Goal: Communication & Community: Participate in discussion

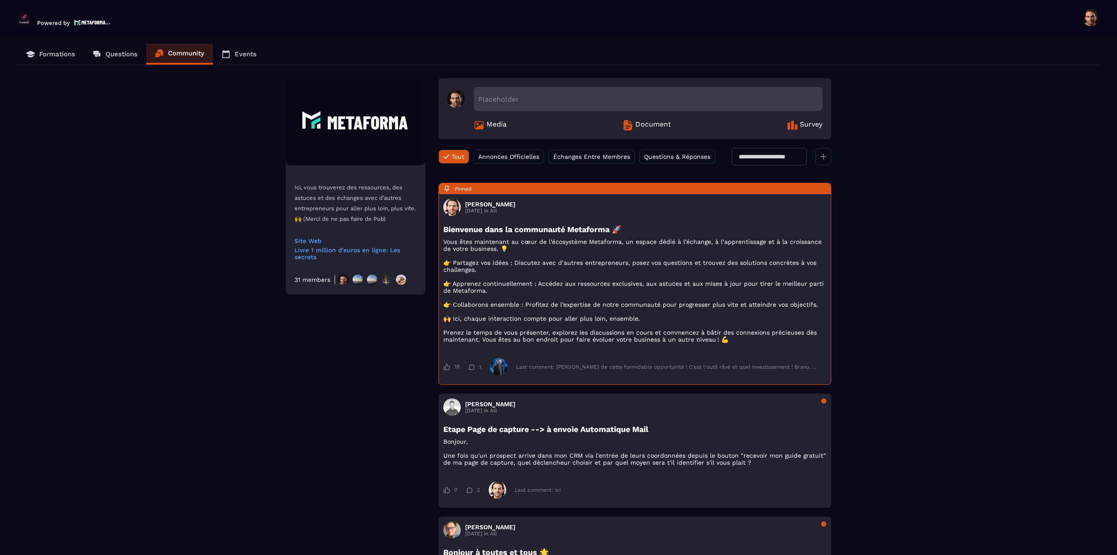
click at [48, 53] on p "Formations" at bounding box center [57, 54] width 36 height 8
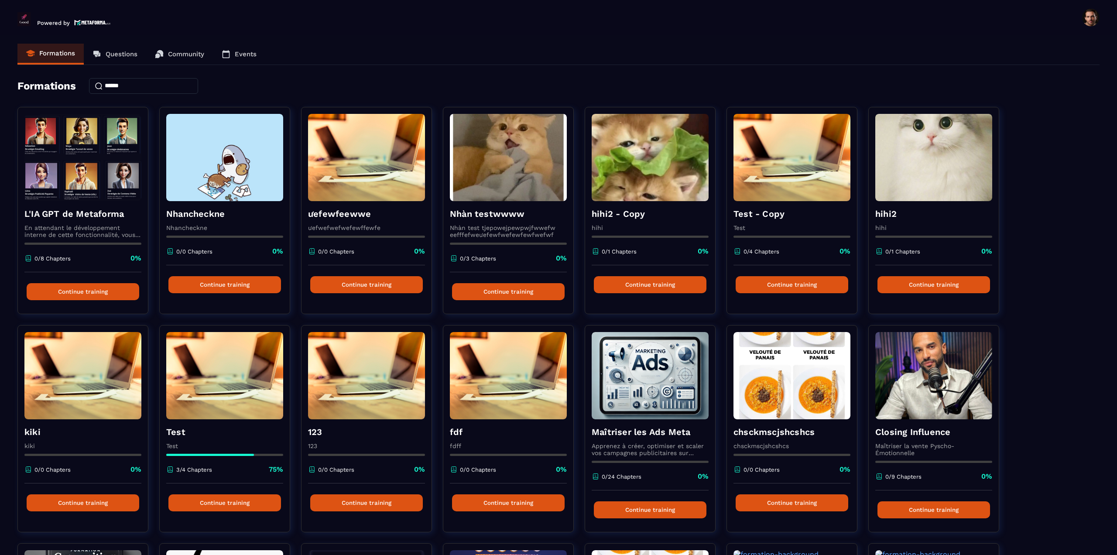
click at [182, 55] on p "Community" at bounding box center [186, 54] width 36 height 8
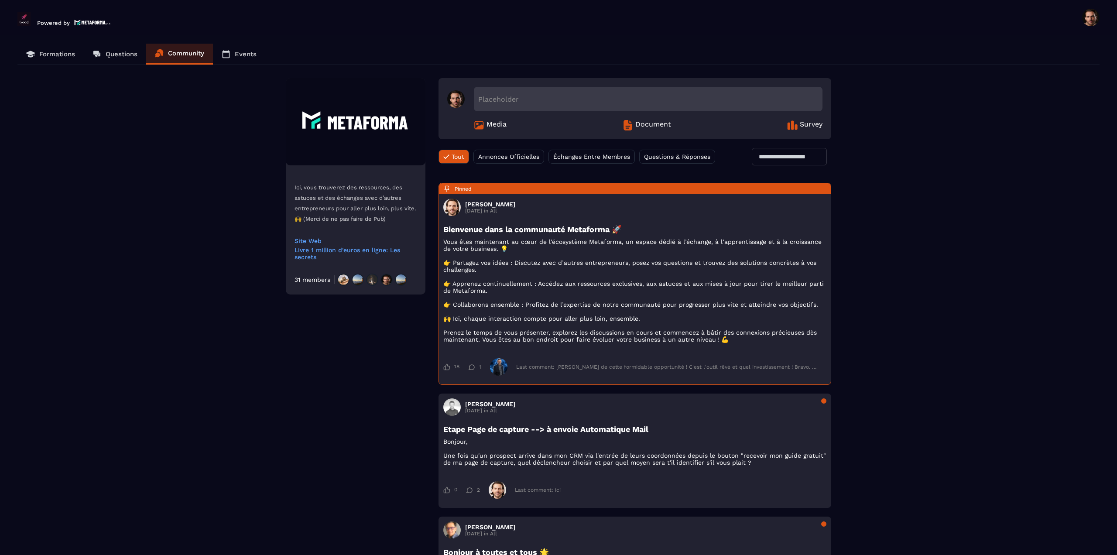
click at [522, 97] on div "Placeholder" at bounding box center [648, 99] width 349 height 24
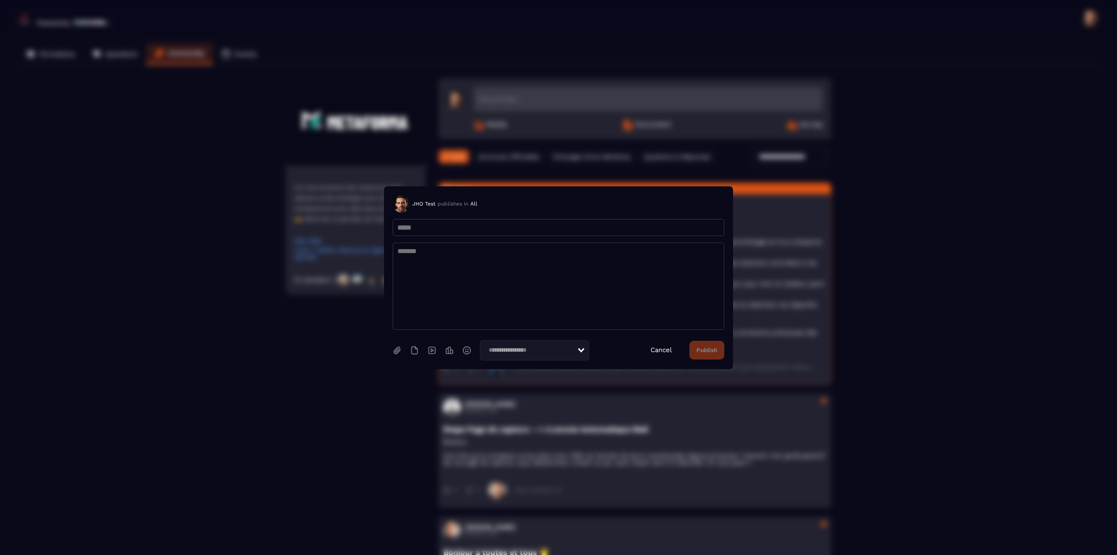
click at [517, 346] on input "Search for option" at bounding box center [532, 351] width 92 height 10
click at [614, 342] on div "Loading... Annonces Officielles Échanges Entre Membres Questions & Réponses Can…" at bounding box center [559, 350] width 332 height 20
click at [614, 342] on div "Loading... Cancel Publish" at bounding box center [559, 350] width 332 height 20
click at [556, 360] on div "Loading..." at bounding box center [534, 350] width 109 height 20
drag, startPoint x: 137, startPoint y: 41, endPoint x: 739, endPoint y: 405, distance: 703.6
